Goal: Task Accomplishment & Management: Contribute content

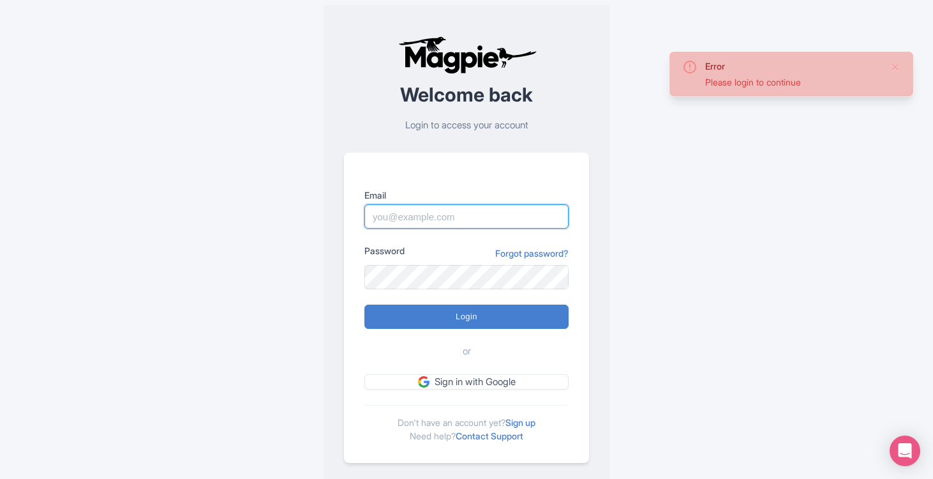
type input "nicholasm@bigbustours.com"
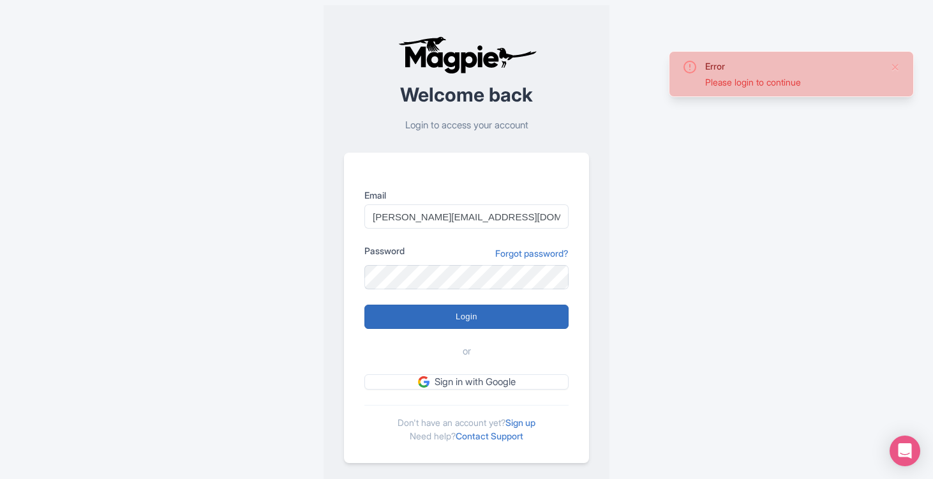
click at [471, 320] on input "Login" at bounding box center [466, 316] width 204 height 24
type input "Logging in..."
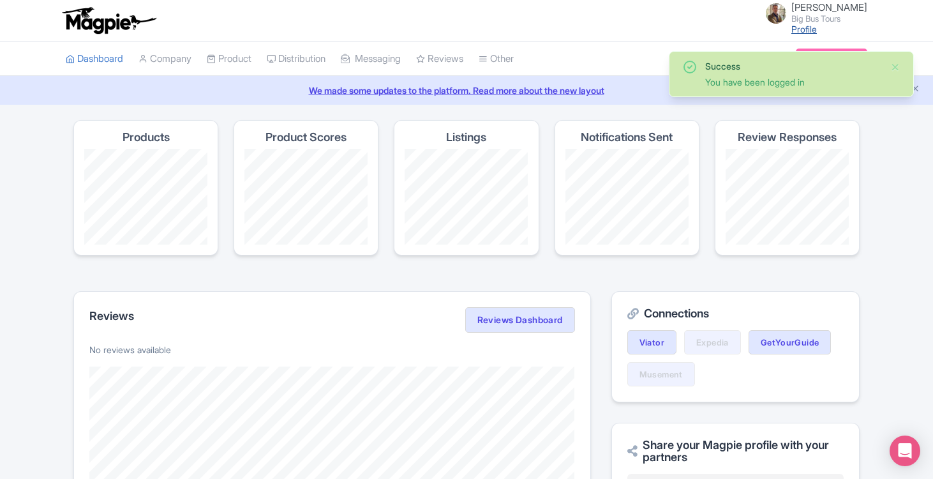
click at [813, 29] on link "Profile" at bounding box center [804, 29] width 26 height 11
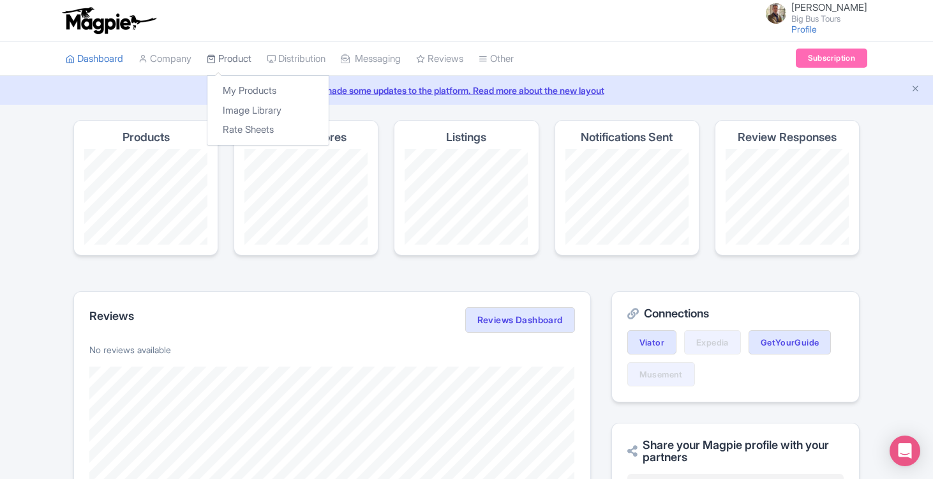
click at [232, 55] on link "Product" at bounding box center [229, 58] width 45 height 35
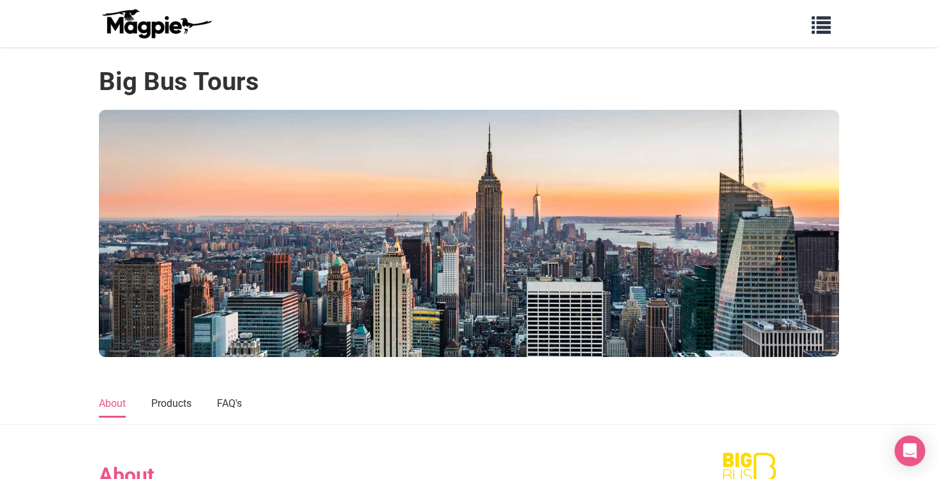
scroll to position [330, 0]
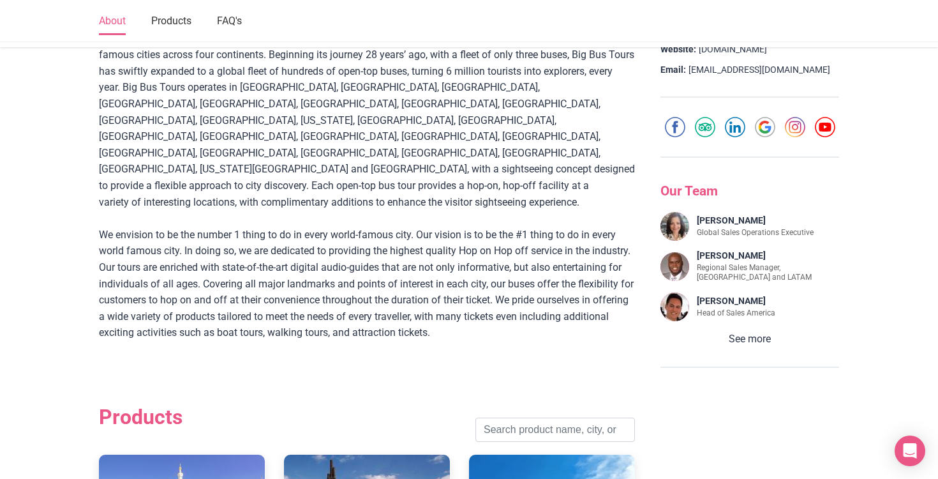
drag, startPoint x: 766, startPoint y: 332, endPoint x: 805, endPoint y: 329, distance: 39.6
click at [766, 332] on button "See more" at bounding box center [749, 338] width 179 height 17
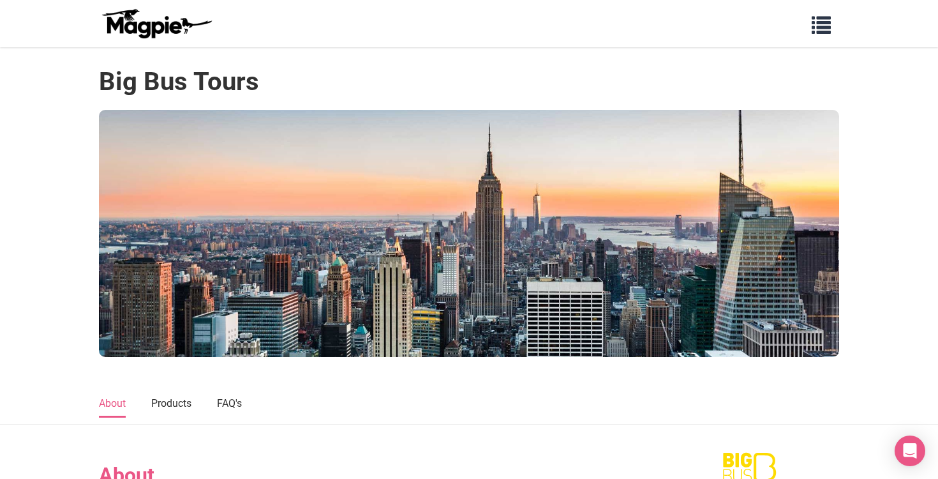
scroll to position [0, 0]
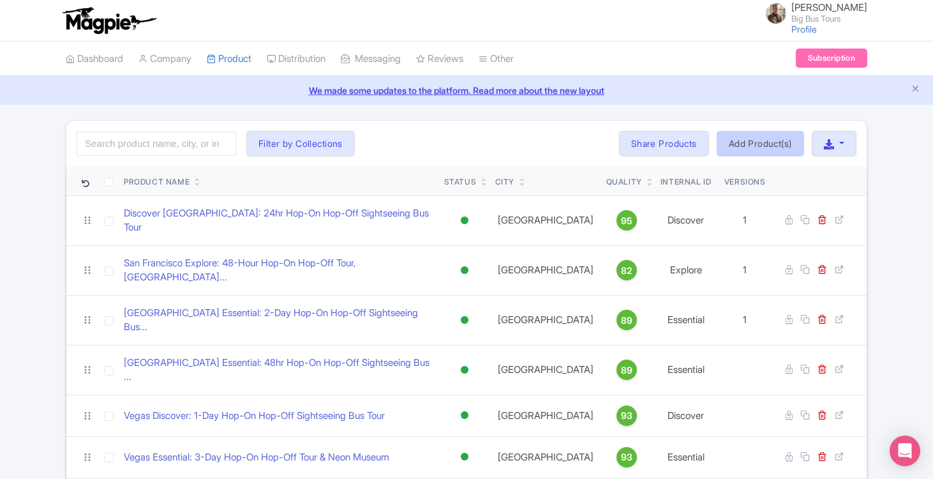
click at [771, 144] on link "Add Product(s)" at bounding box center [759, 144] width 87 height 26
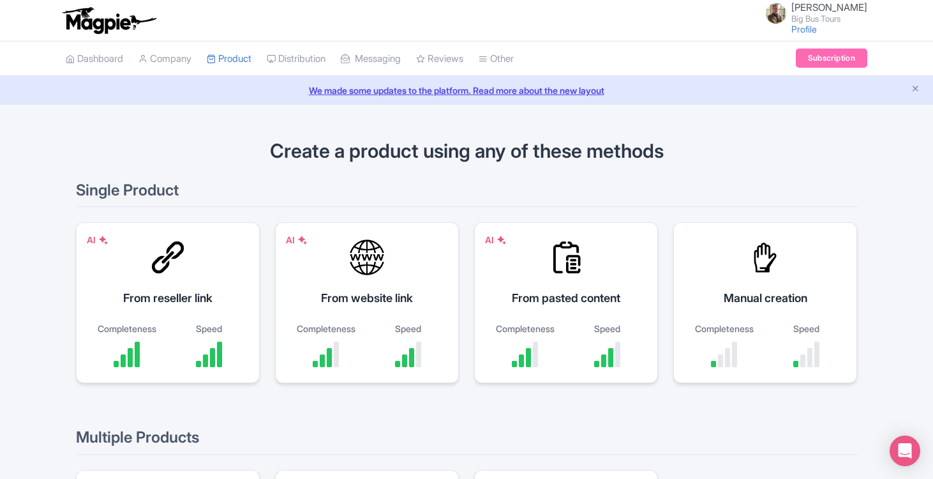
click at [843, 60] on link "Subscription" at bounding box center [831, 57] width 71 height 19
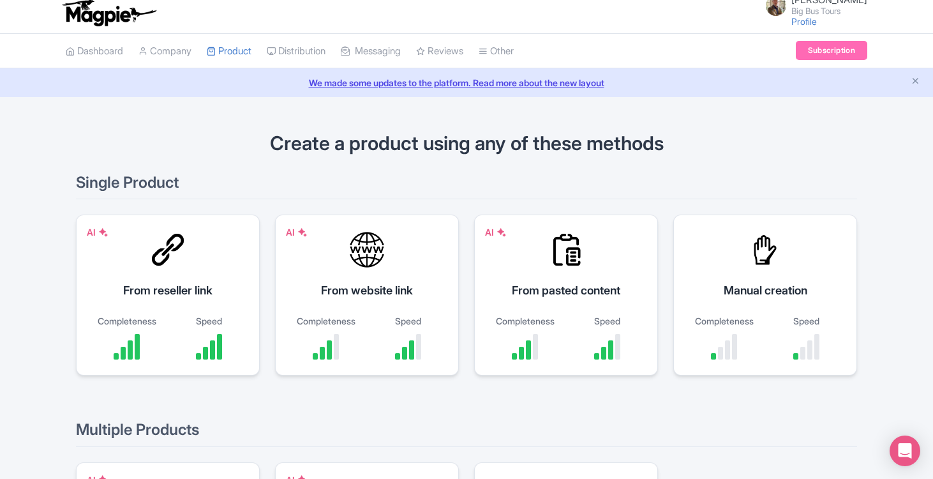
scroll to position [10, 0]
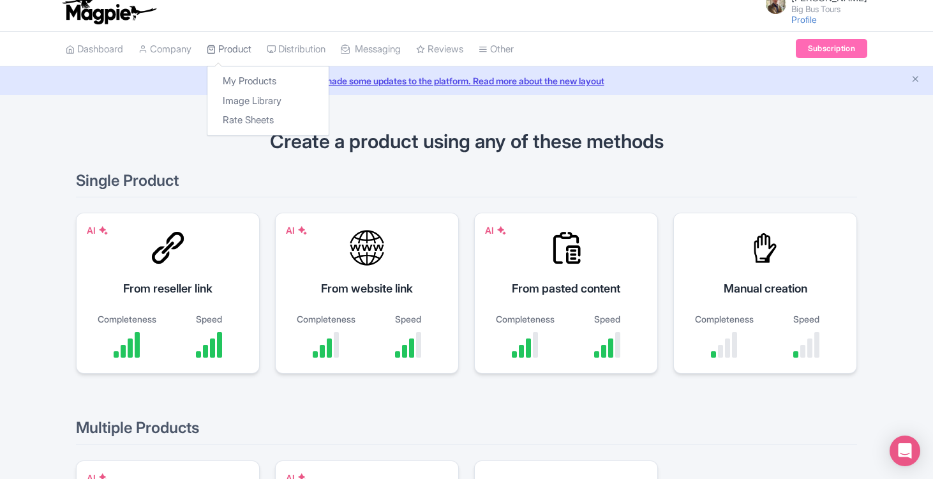
click at [230, 51] on link "Product" at bounding box center [229, 49] width 45 height 35
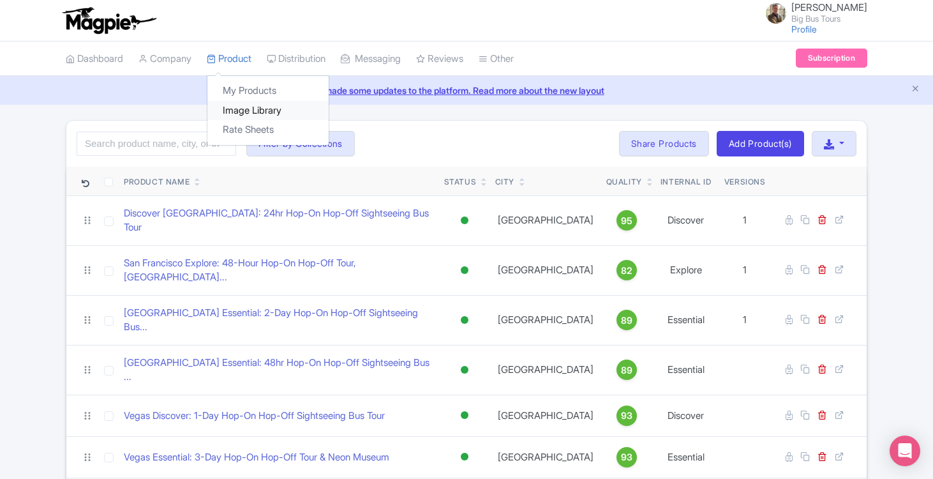
click at [246, 104] on link "Image Library" at bounding box center [267, 111] width 121 height 20
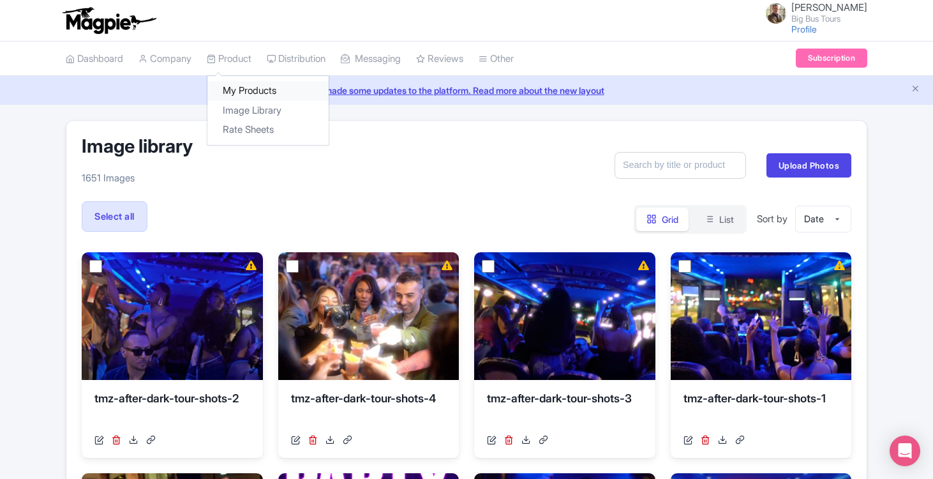
click at [239, 89] on link "My Products" at bounding box center [267, 91] width 121 height 20
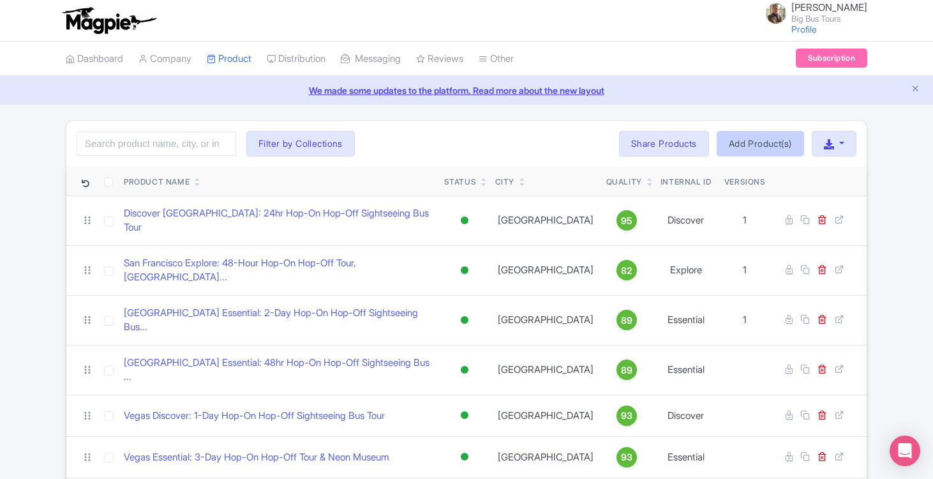
click at [759, 142] on link "Add Product(s)" at bounding box center [759, 144] width 87 height 26
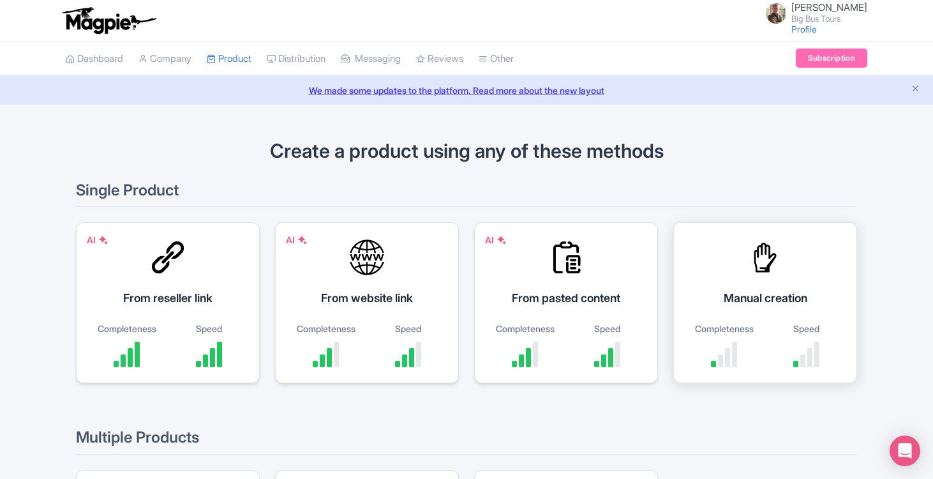
click at [738, 272] on div "Manual creation Completeness Speed" at bounding box center [765, 302] width 184 height 161
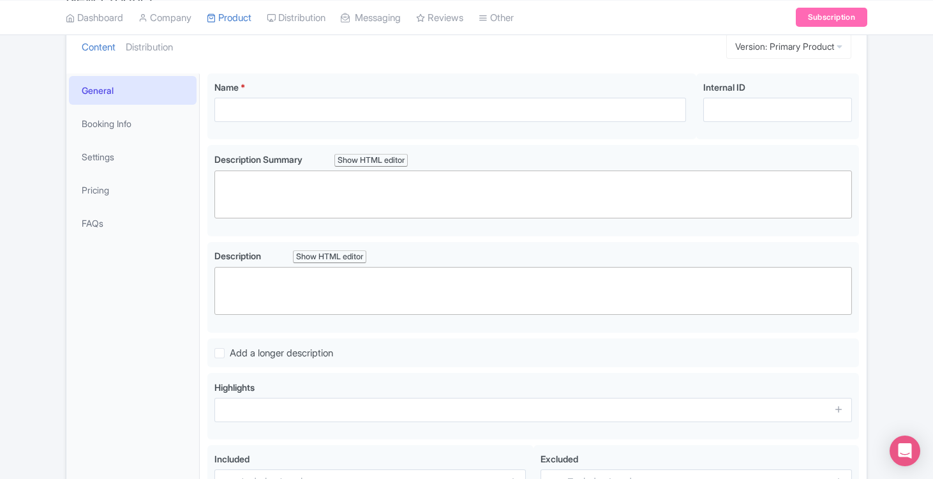
scroll to position [108, 0]
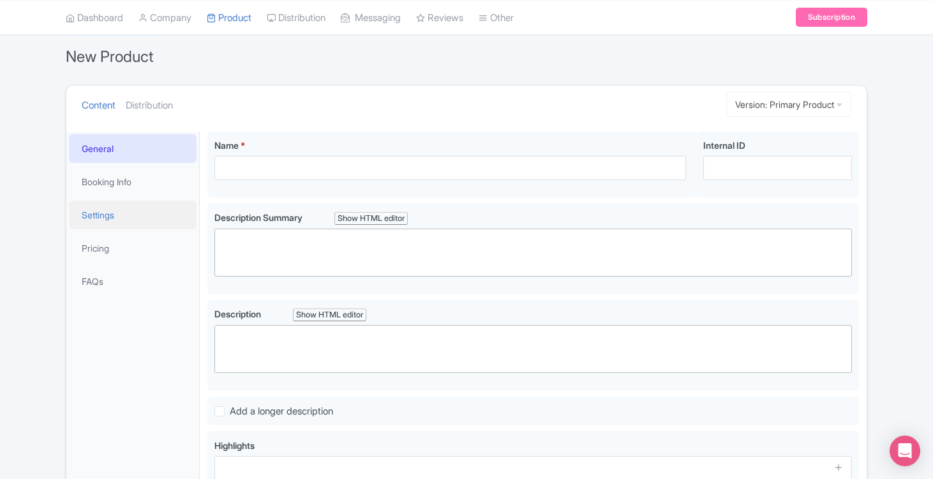
click at [117, 216] on link "Settings" at bounding box center [133, 214] width 128 height 29
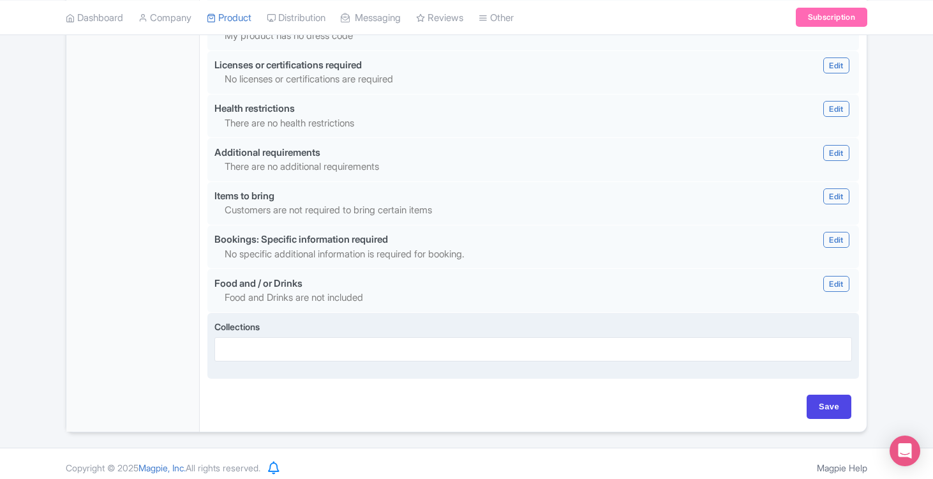
scroll to position [1154, 0]
click at [357, 345] on div at bounding box center [532, 348] width 637 height 24
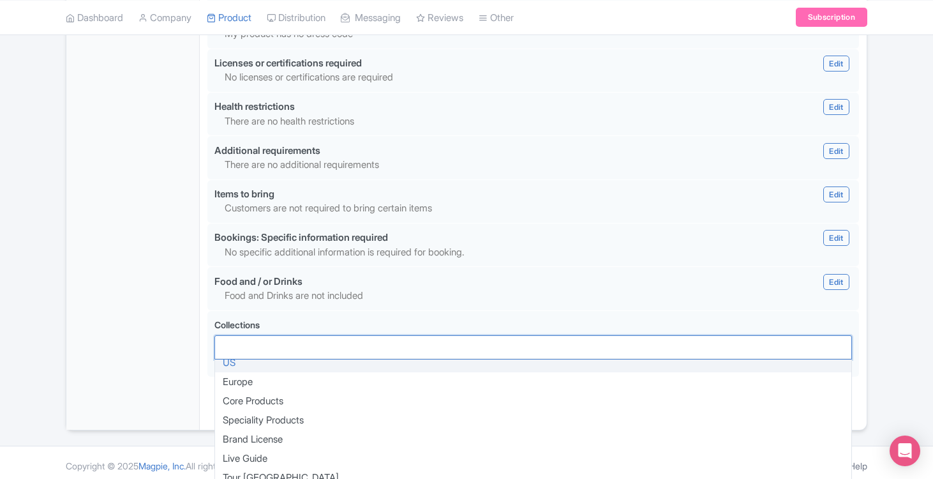
scroll to position [1154, 0]
drag, startPoint x: 147, startPoint y: 328, endPoint x: 195, endPoint y: 181, distance: 154.5
